Goal: Transaction & Acquisition: Download file/media

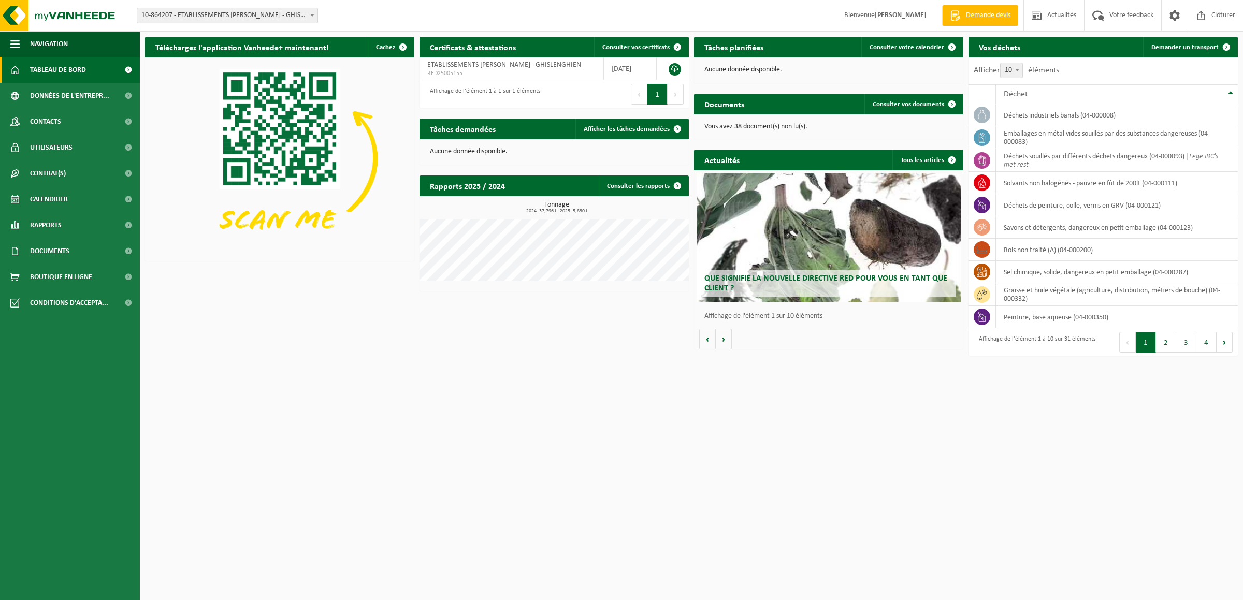
click at [480, 191] on h2 "Rapports 2025 / 2024" at bounding box center [468, 186] width 96 height 20
click at [548, 205] on h3 "Tonnage 2024: 37,796 t - 2025: 5,830 t" at bounding box center [557, 207] width 264 height 12
click at [638, 187] on link "Consulter les rapports" at bounding box center [643, 186] width 89 height 21
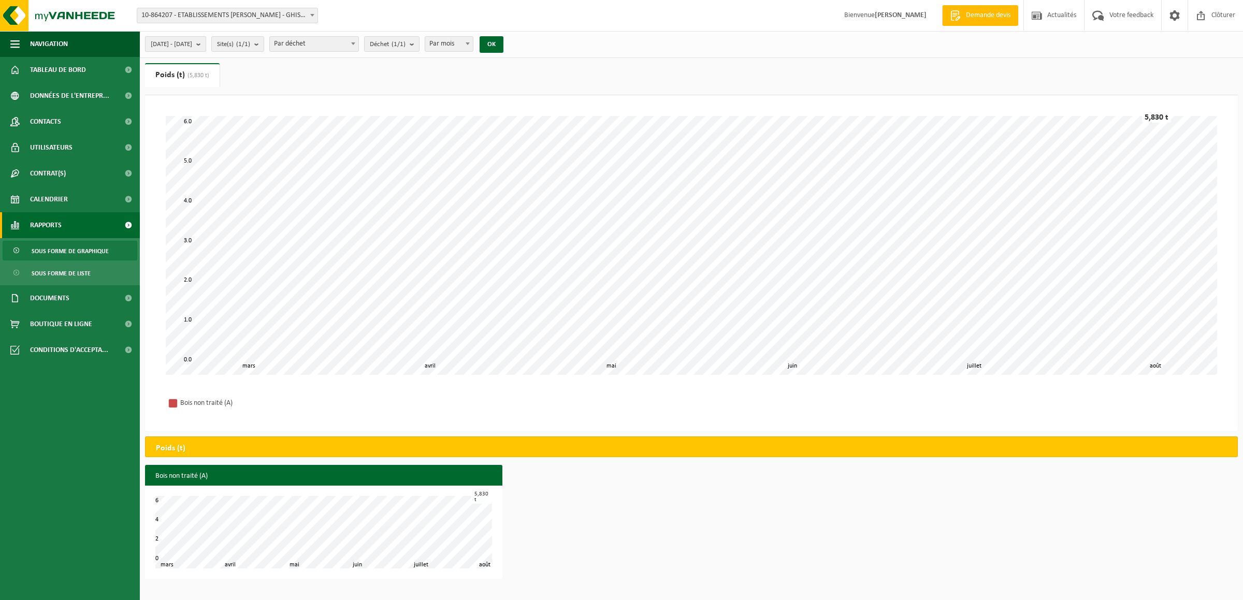
click at [206, 44] on b "submit" at bounding box center [200, 44] width 9 height 15
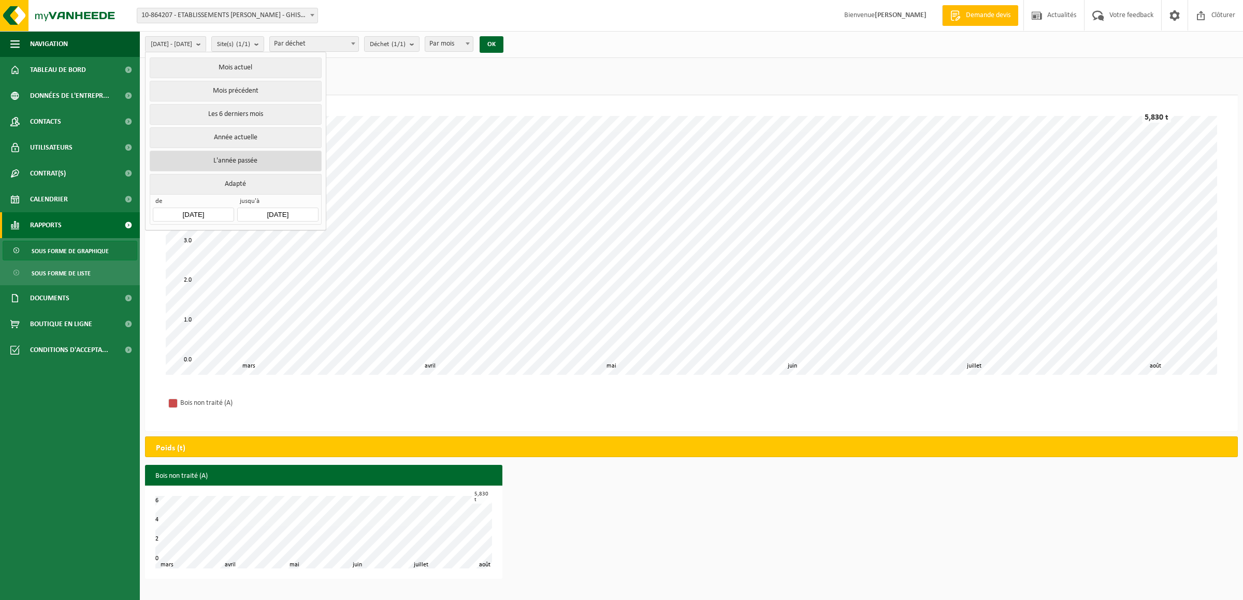
click at [248, 161] on button "L'année passée" at bounding box center [235, 161] width 171 height 21
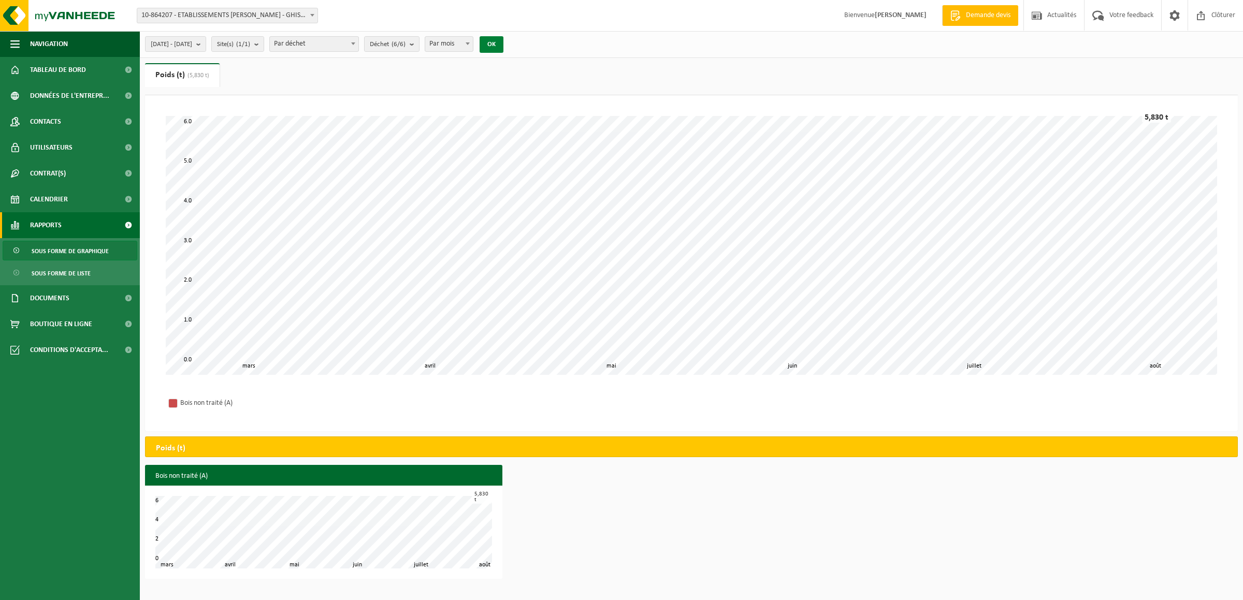
click at [503, 40] on button "OK" at bounding box center [492, 44] width 24 height 17
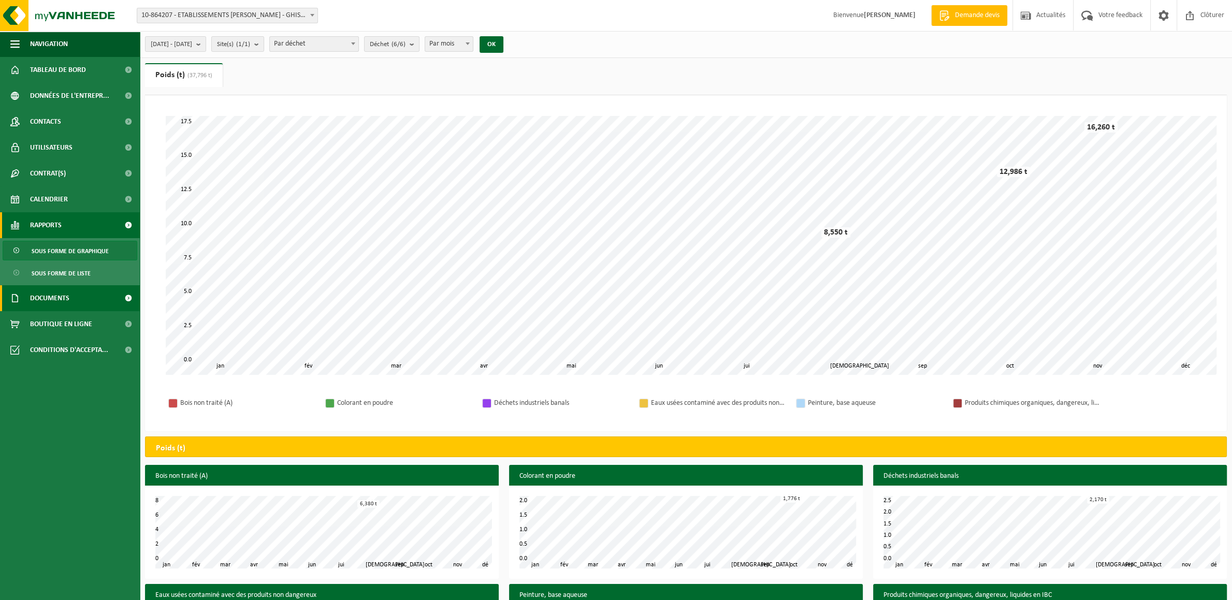
click at [51, 295] on span "Documents" at bounding box center [49, 298] width 39 height 26
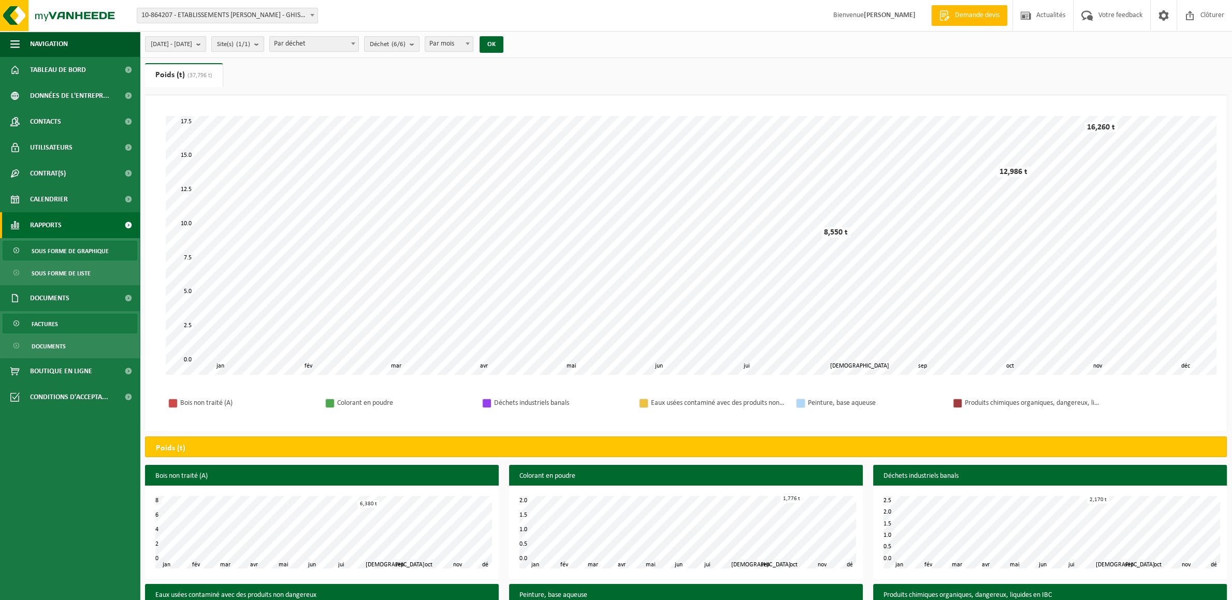
click at [42, 322] on span "Factures" at bounding box center [45, 324] width 26 height 20
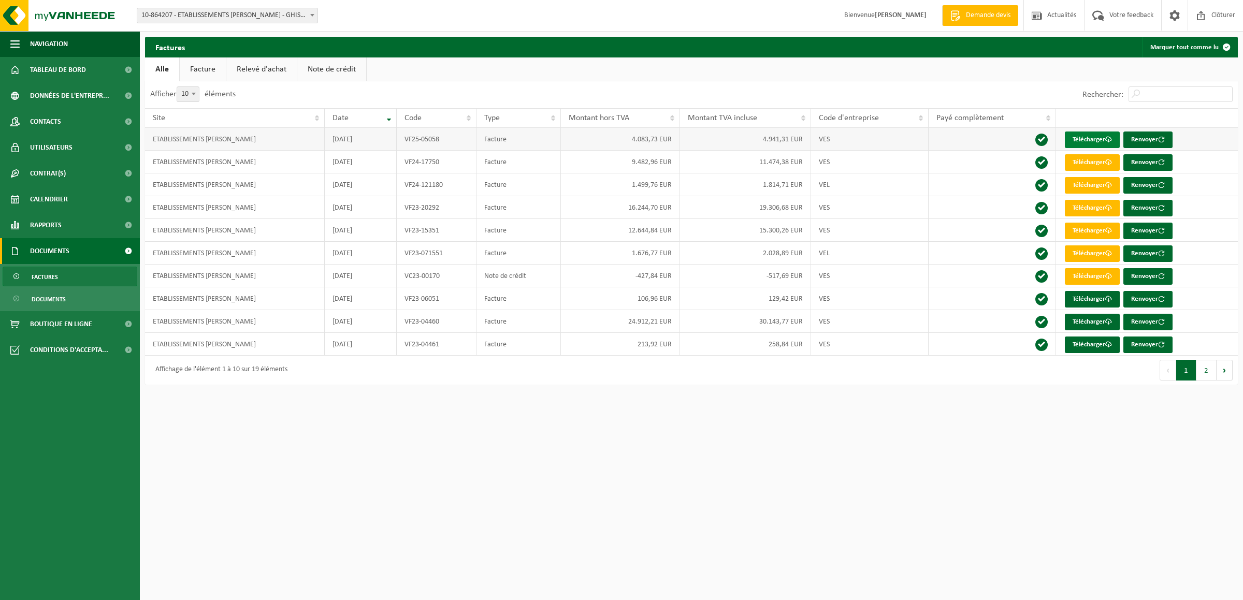
click at [1089, 143] on link "Télécharger" at bounding box center [1092, 140] width 55 height 17
